Goal: Task Accomplishment & Management: Manage account settings

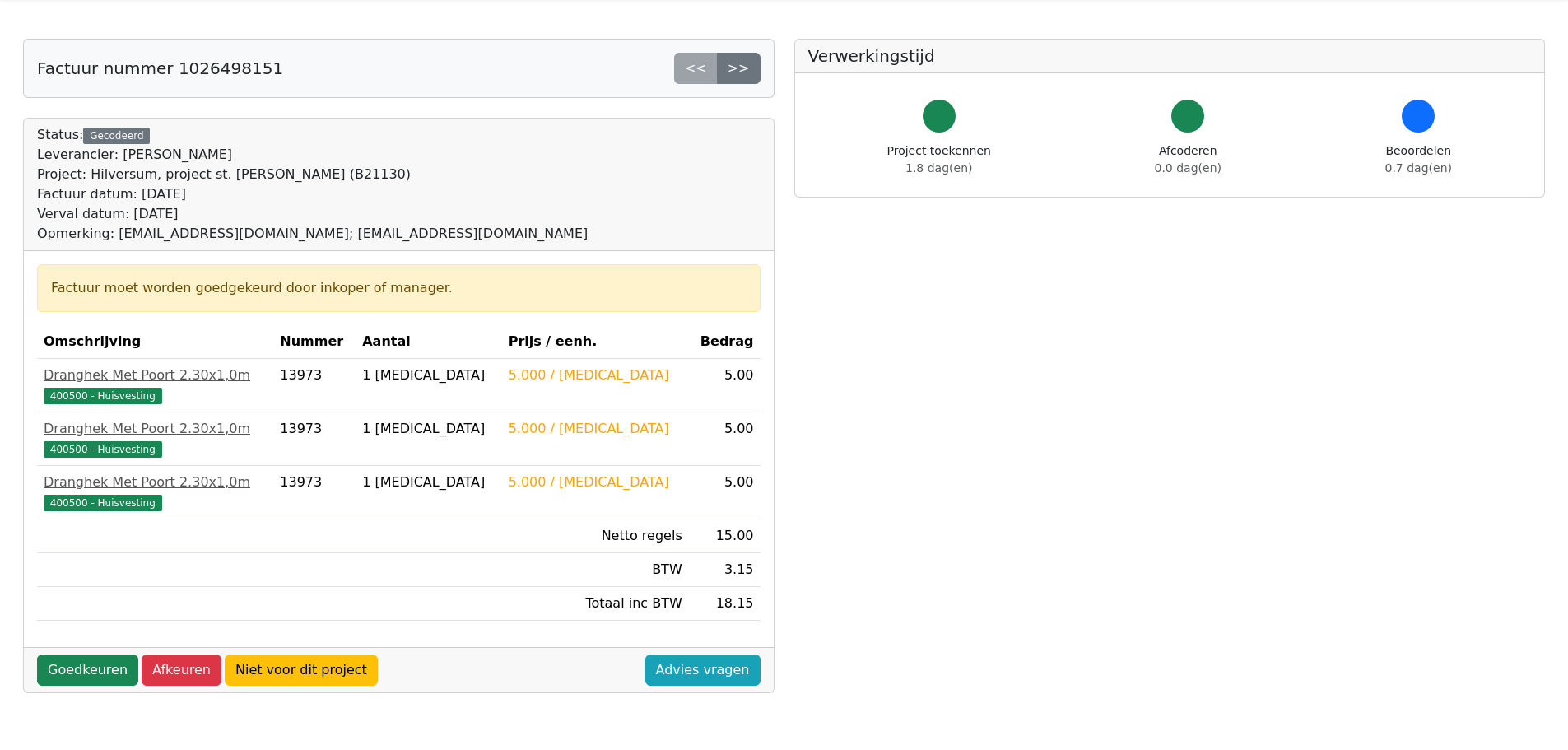
scroll to position [82, 0]
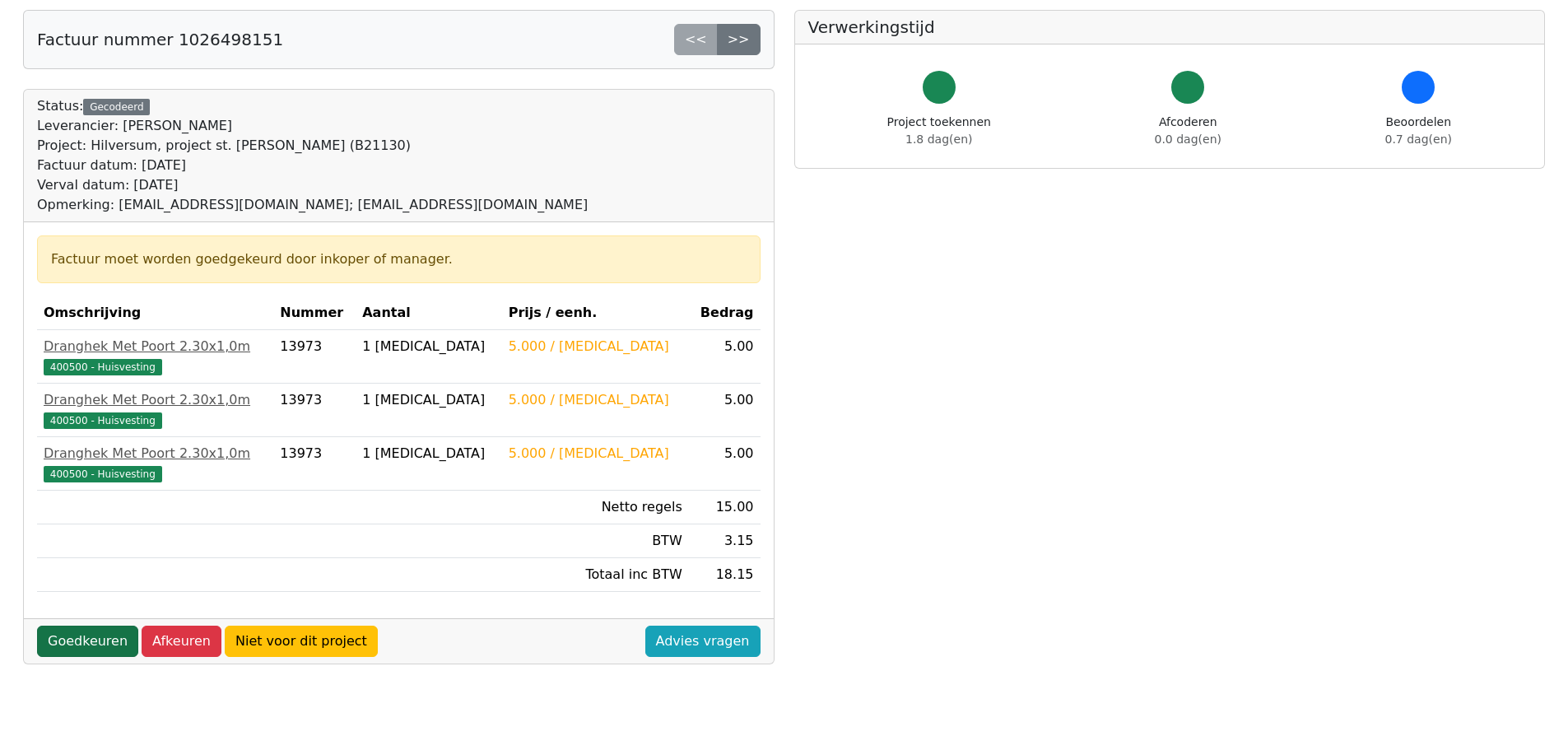
click at [89, 644] on link "Goedkeuren" at bounding box center [87, 641] width 102 height 31
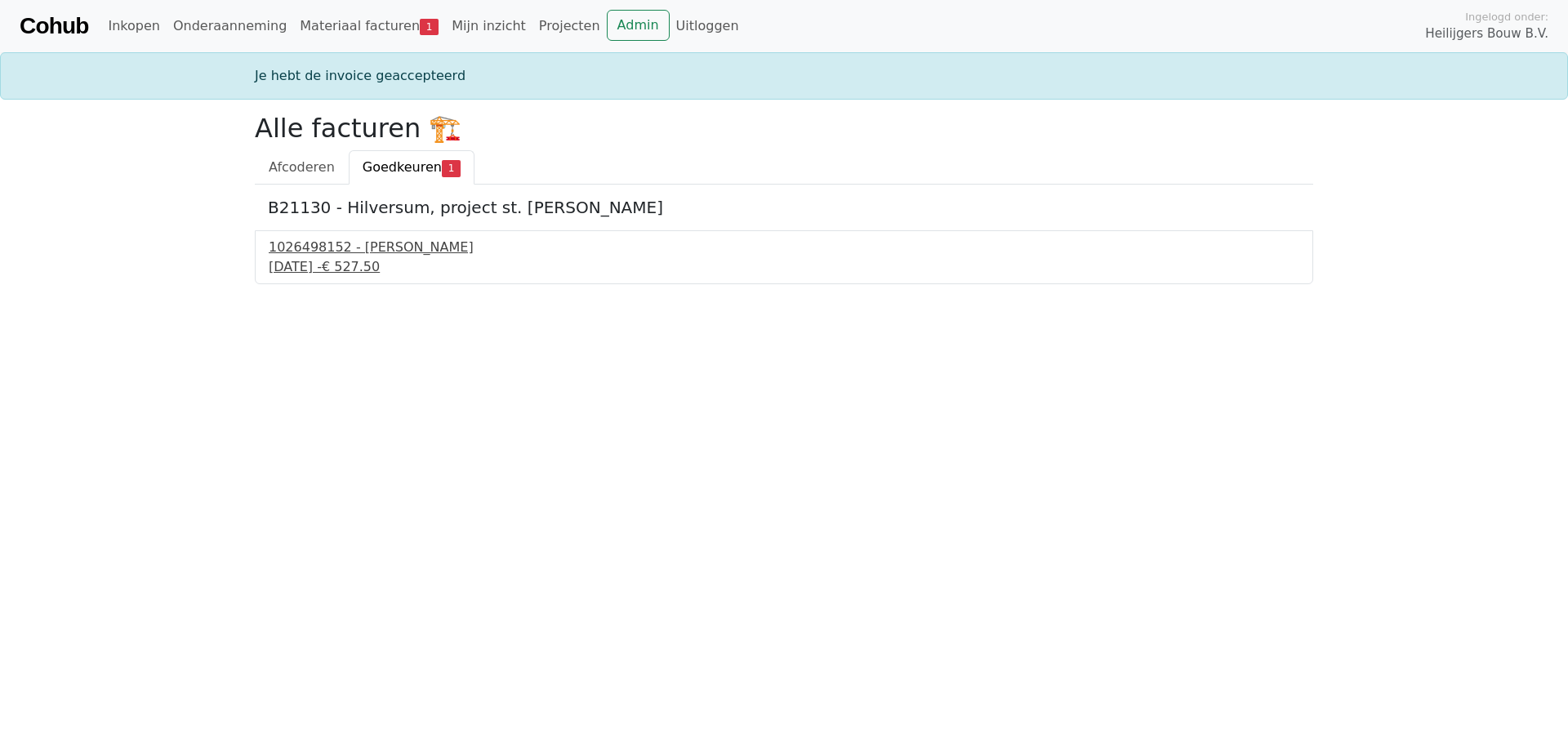
click at [372, 267] on div "12 oktober 2025 - € 527.50" at bounding box center [784, 267] width 1031 height 19
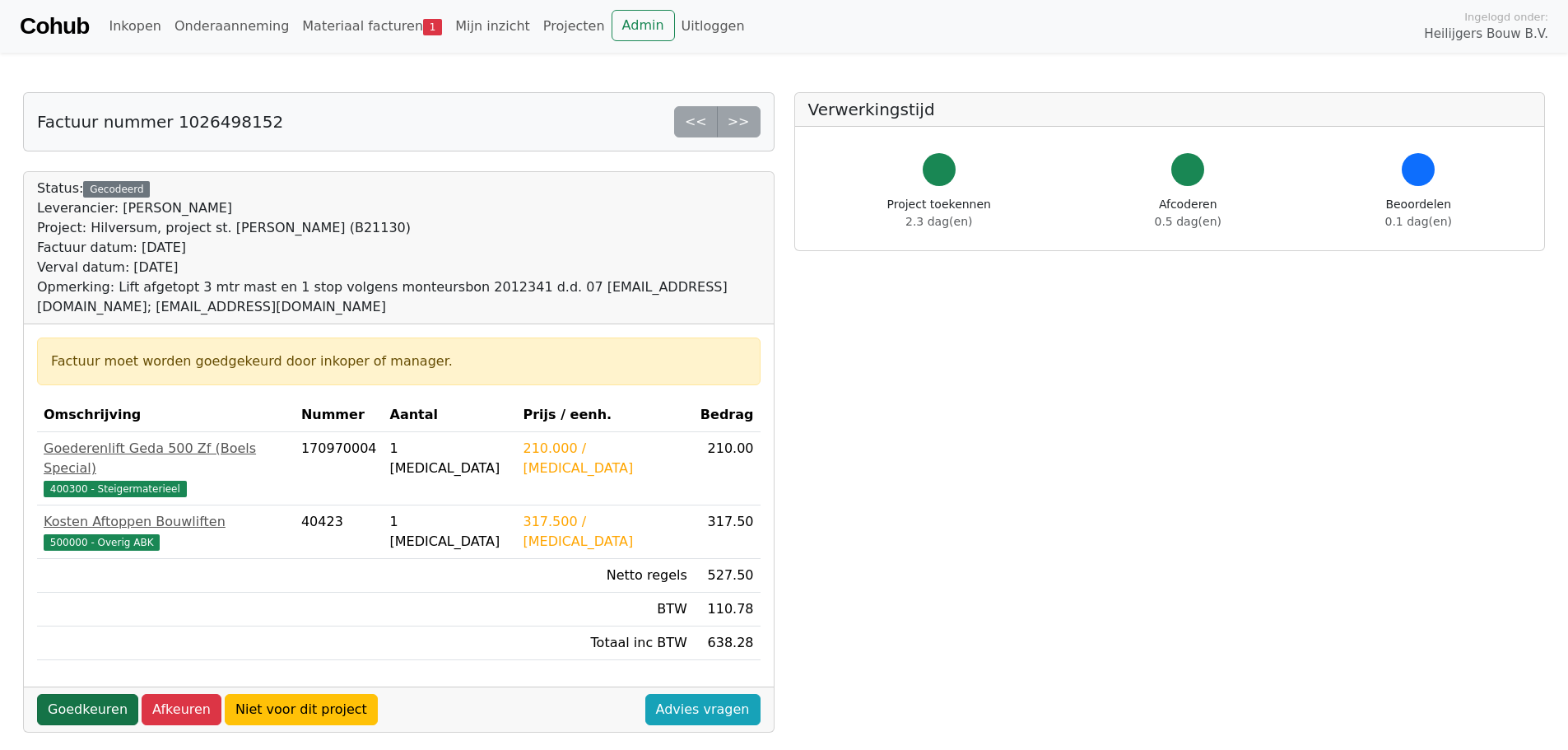
click at [77, 694] on link "Goedkeuren" at bounding box center [87, 709] width 102 height 31
